Goal: Transaction & Acquisition: Purchase product/service

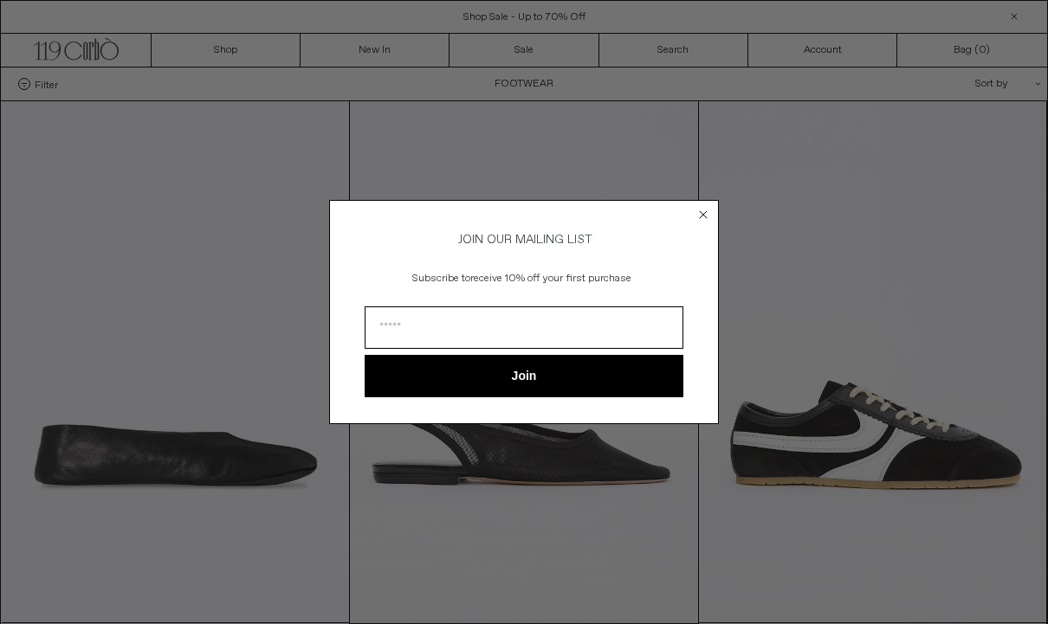
click at [705, 219] on circle "Close dialog" at bounding box center [703, 215] width 16 height 16
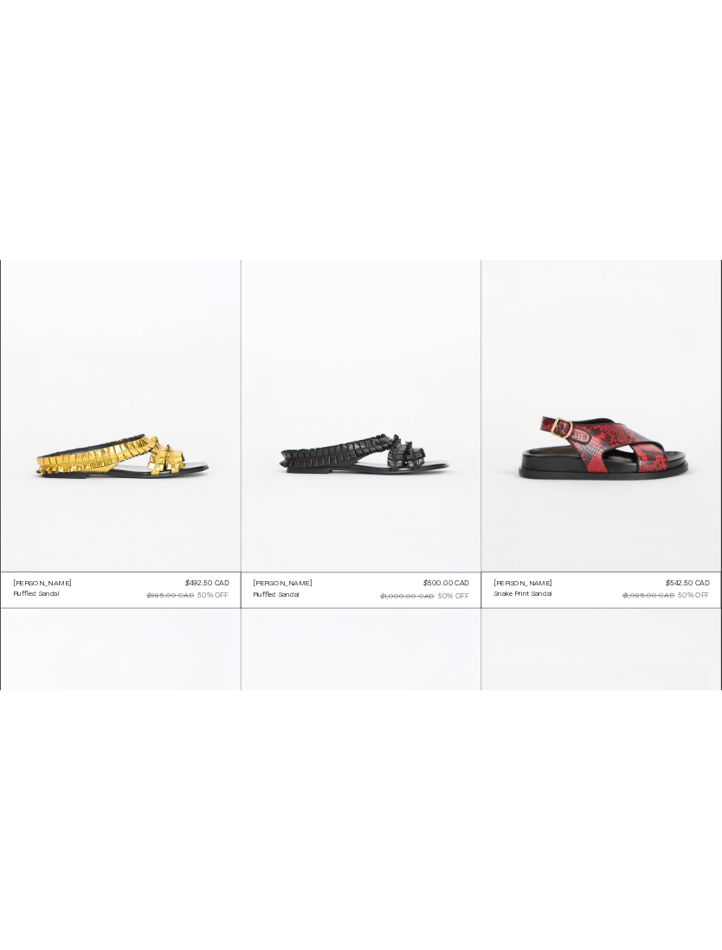
scroll to position [1540, 0]
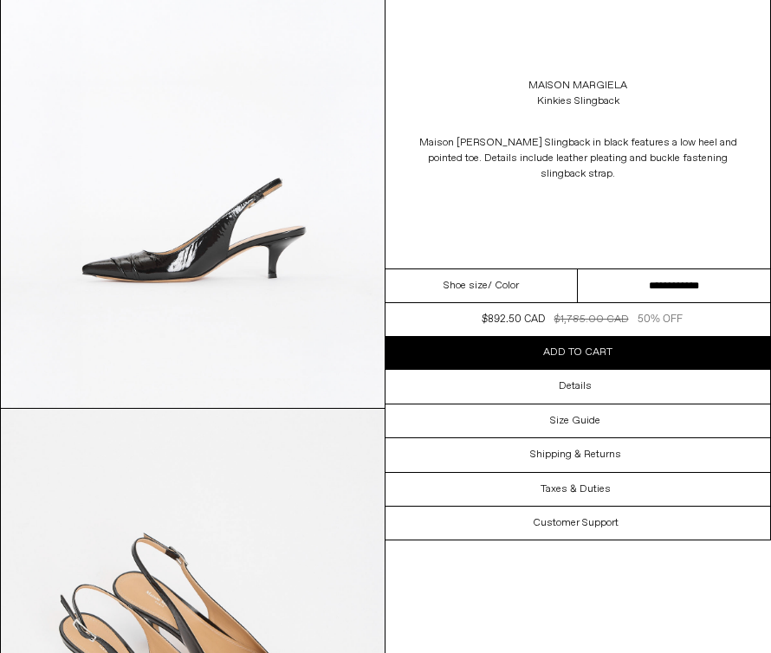
scroll to position [733, 0]
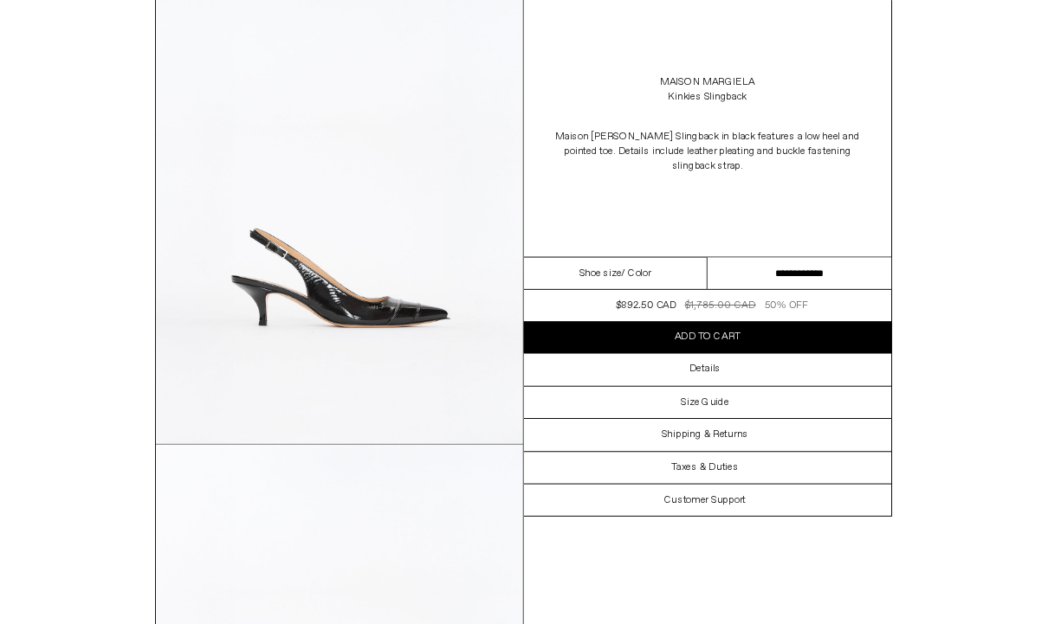
scroll to position [126, 0]
